Goal: Book appointment/travel/reservation

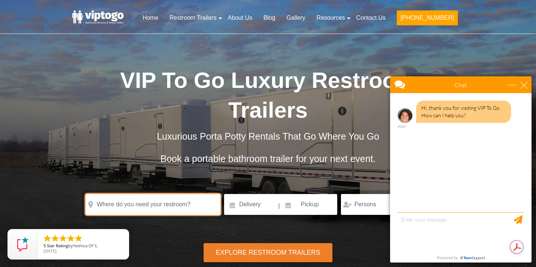
click at [166, 208] on input "text" at bounding box center [153, 204] width 135 height 21
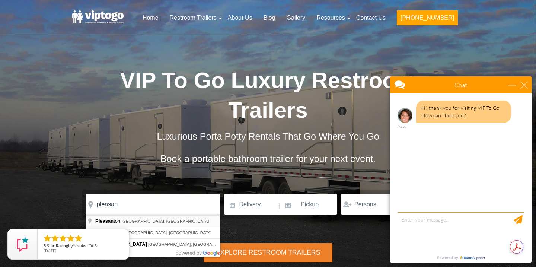
type input "[GEOGRAPHIC_DATA], [GEOGRAPHIC_DATA], [GEOGRAPHIC_DATA]"
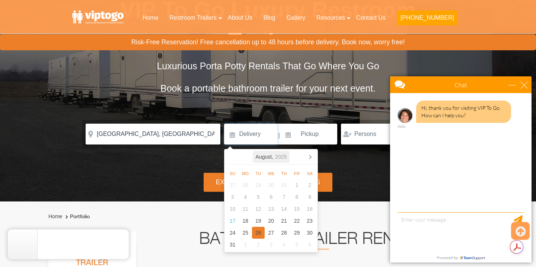
scroll to position [71, 0]
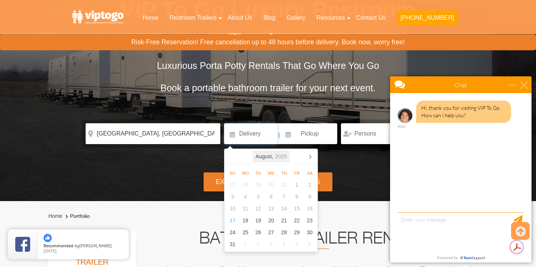
click at [282, 157] on icon "2025" at bounding box center [281, 156] width 12 height 9
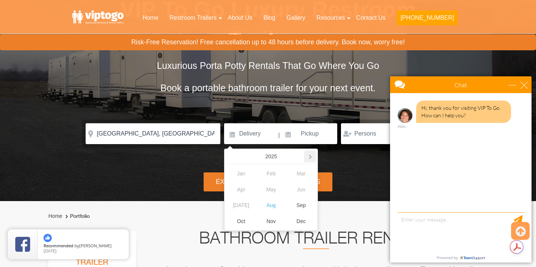
click at [310, 157] on icon at bounding box center [310, 157] width 2 height 4
click at [269, 192] on div "May" at bounding box center [271, 190] width 30 height 16
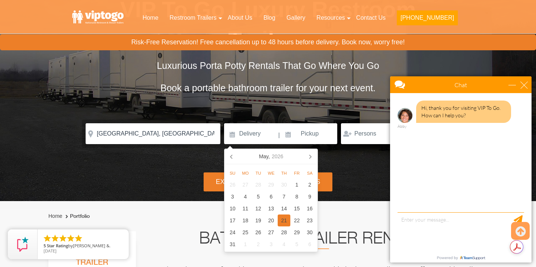
click at [284, 223] on div "21" at bounding box center [284, 220] width 13 height 12
type input "[DATE]"
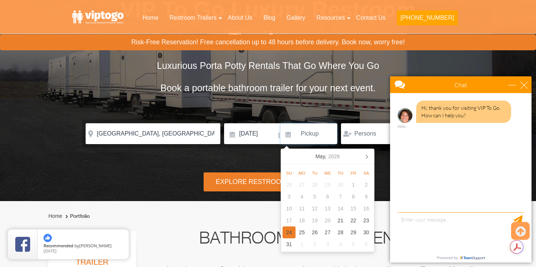
click at [292, 232] on div "24" at bounding box center [288, 232] width 13 height 12
type input "[DATE]"
